Goal: Transaction & Acquisition: Subscribe to service/newsletter

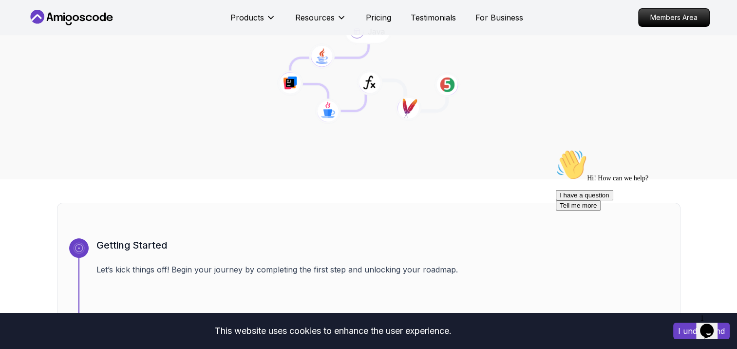
scroll to position [245, 0]
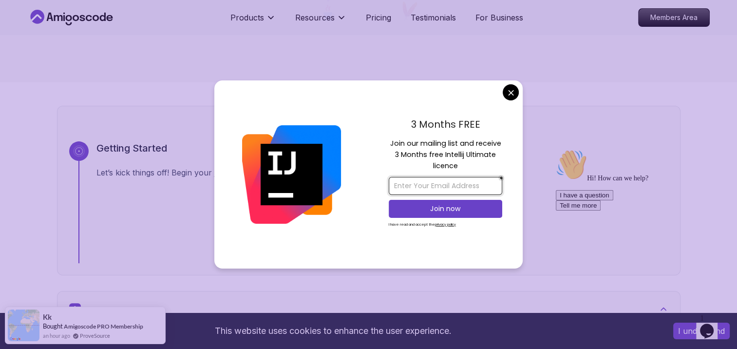
click at [435, 183] on input "email" at bounding box center [446, 186] width 114 height 18
click at [540, 156] on div "Getting Started Let’s kick things off! Begin your journey by completing the fir…" at bounding box center [382, 202] width 572 height 122
click at [440, 185] on input "email" at bounding box center [446, 186] width 114 height 18
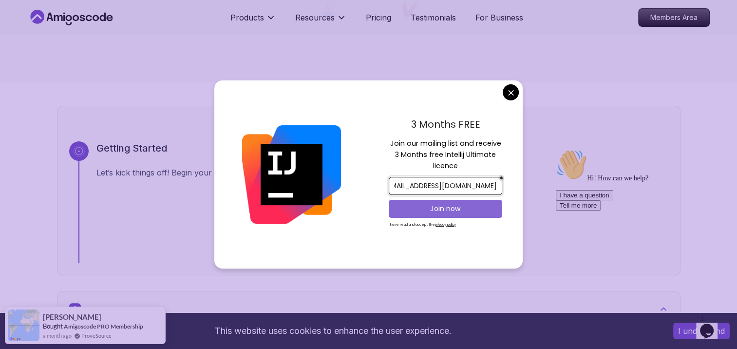
type input "vornsotheavann966@gmail.com"
click at [441, 214] on button "Join now" at bounding box center [446, 209] width 114 height 18
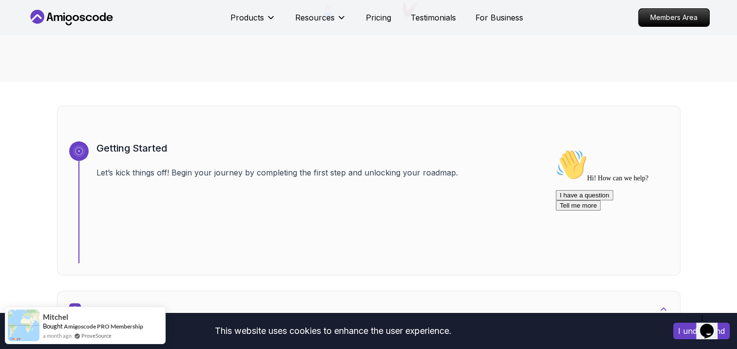
click at [701, 323] on div "Opens Chat This icon Opens the chat window." at bounding box center [707, 331] width 16 height 16
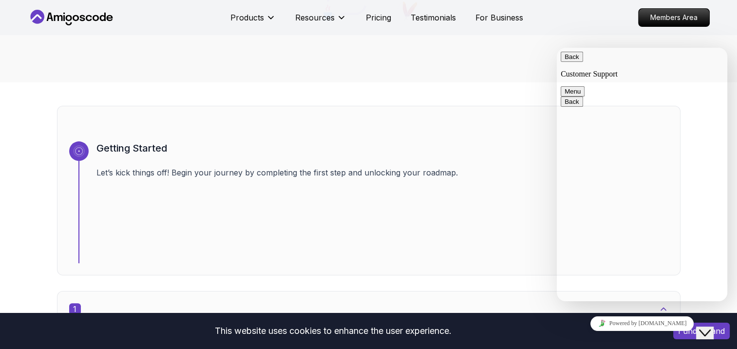
click at [557, 48] on textarea at bounding box center [557, 48] width 0 height 0
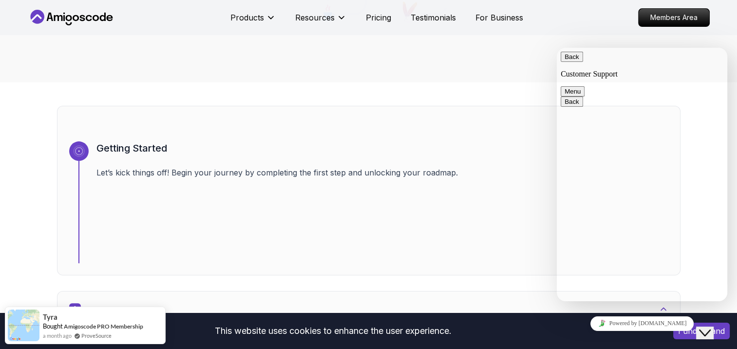
click at [462, 168] on p "Let’s kick things off! Begin your journey by completing the first step and unlo…" at bounding box center [382, 173] width 572 height 12
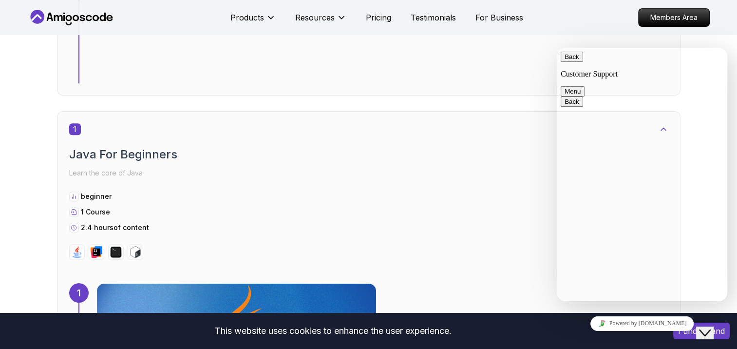
scroll to position [181, 0]
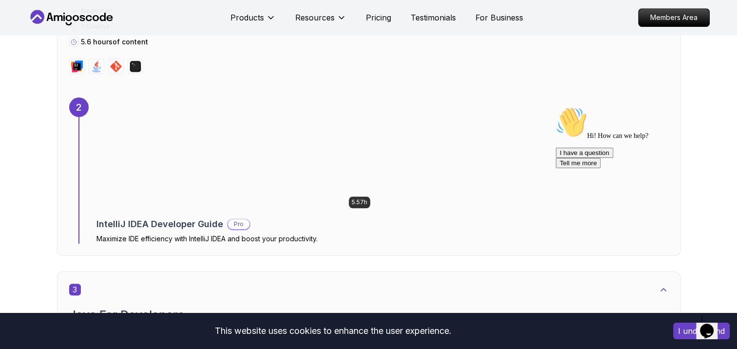
scroll to position [969, 0]
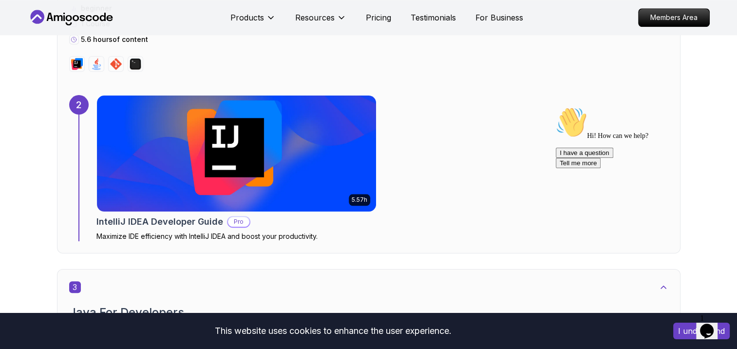
click at [704, 317] on span "1" at bounding box center [702, 318] width 4 height 8
click at [708, 325] on icon "$i18n('chat', 'chat_widget')" at bounding box center [707, 331] width 14 height 15
